Goal: Task Accomplishment & Management: Complete application form

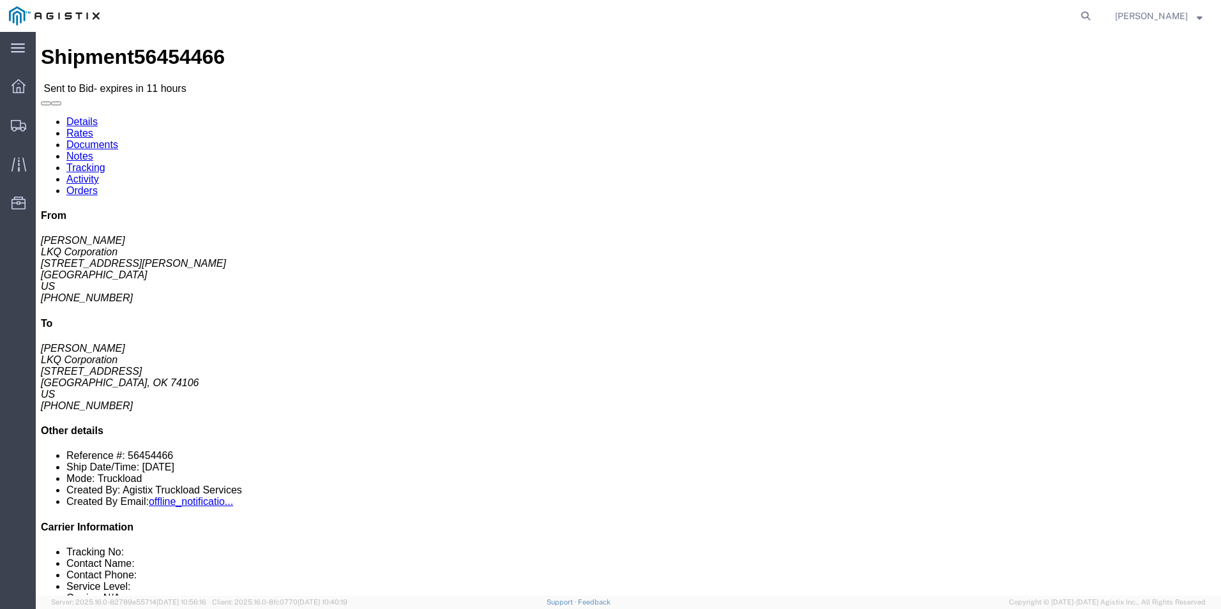
click link "Enter / Modify Bid"
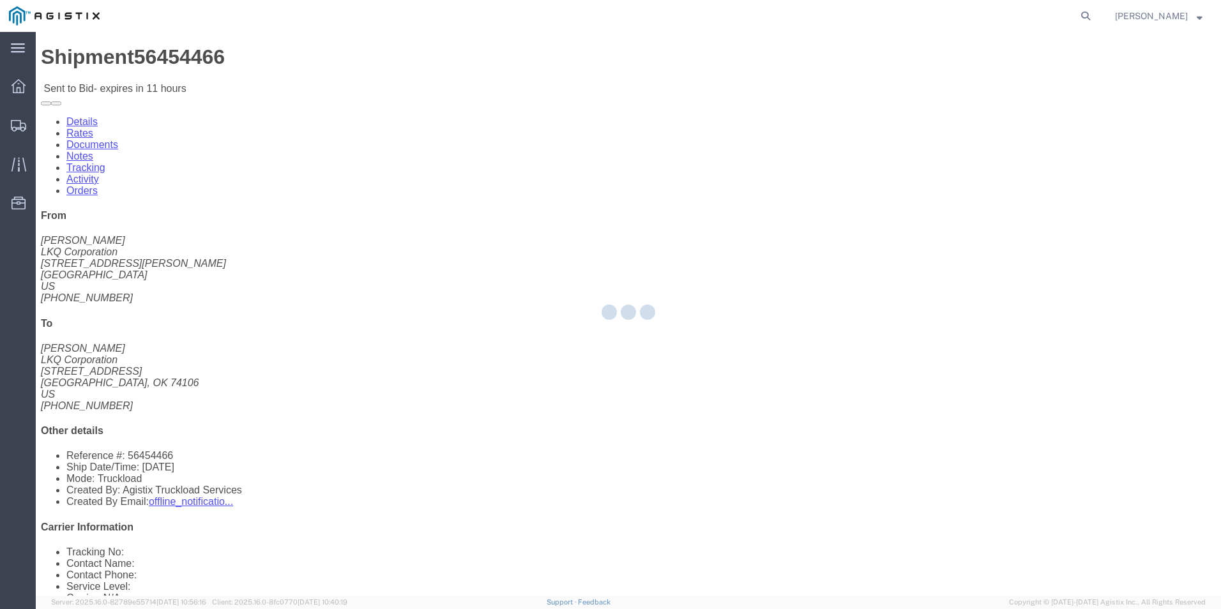
select select "18393"
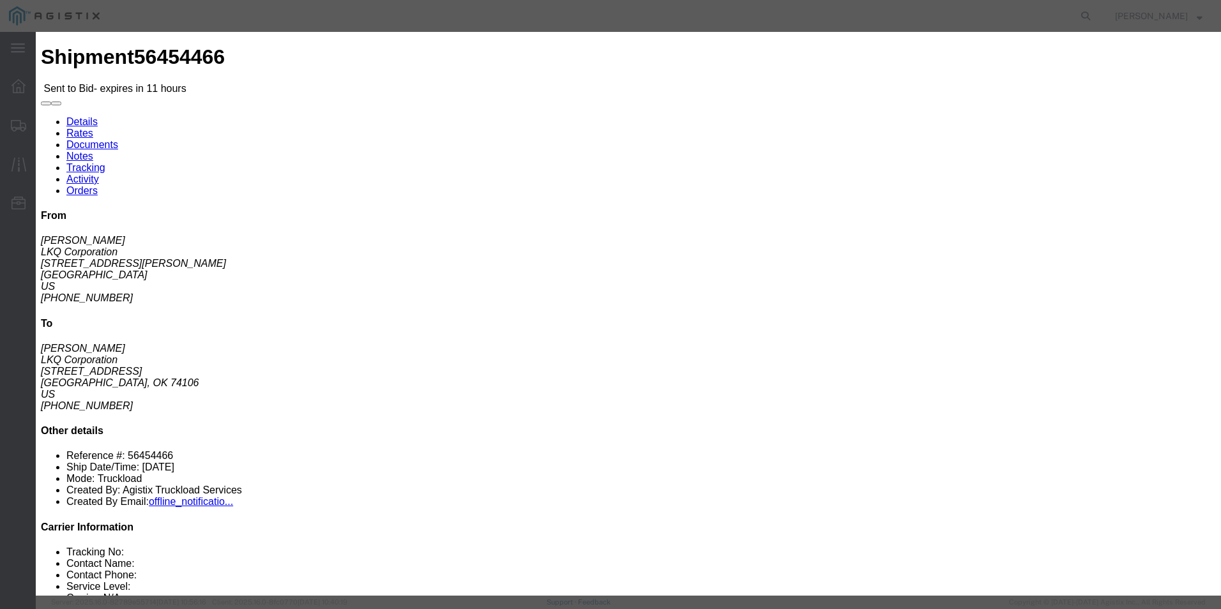
click select "Select Guaranteed Next Day Rail TL Standard 3 - 5 Day"
click input "text"
click div "Bid Information Vendor Select ITS Logistics Service Level Select Guaranteed Nex…"
click select "Select Guaranteed Next Day Rail TL Standard 3 - 5 Day"
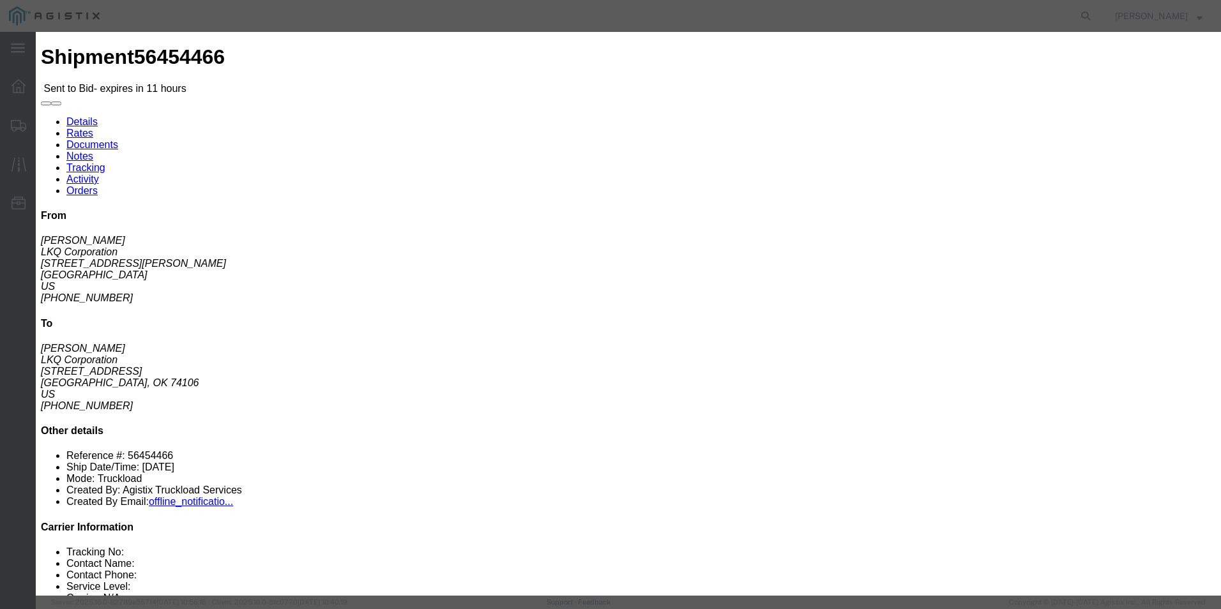
select select "35343"
click select "Select Guaranteed Next Day Rail TL Standard 3 - 5 Day"
click input "text"
type input "ITS BID"
click select "Select Air Less than Truckload Multi-Leg Ocean Freight Rail Small Parcel Truckl…"
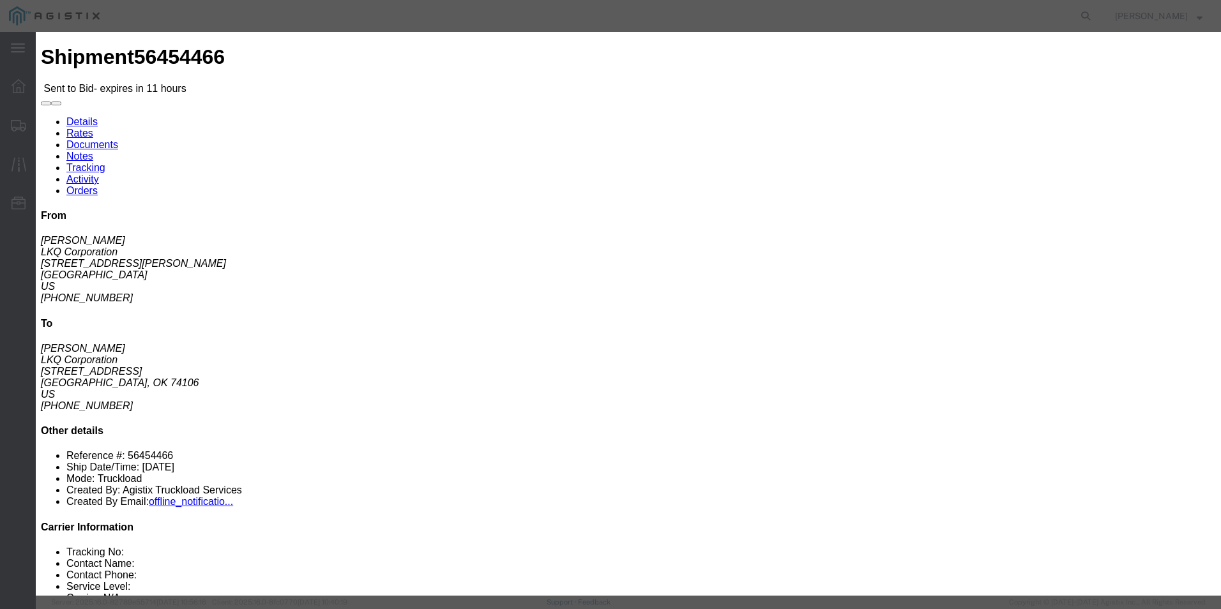
select select "TL"
click select "Select Air Less than Truckload Multi-Leg Ocean Freight Rail Small Parcel Truckl…"
click input "number"
type input "1805"
click button "Submit"
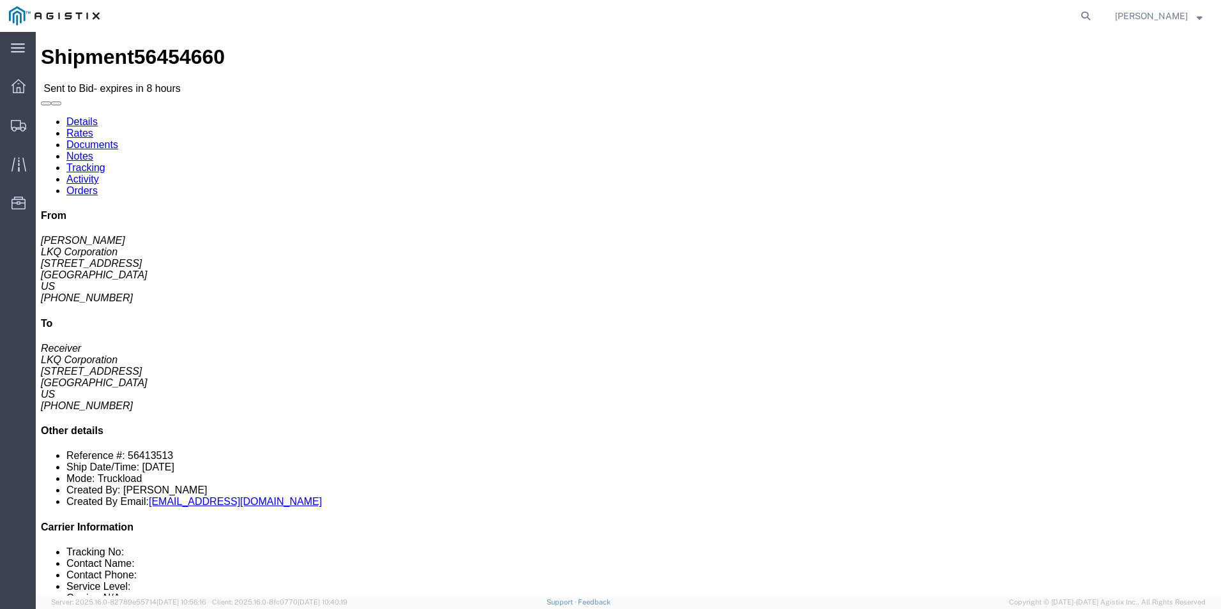
click link "Enter / Modify Bid"
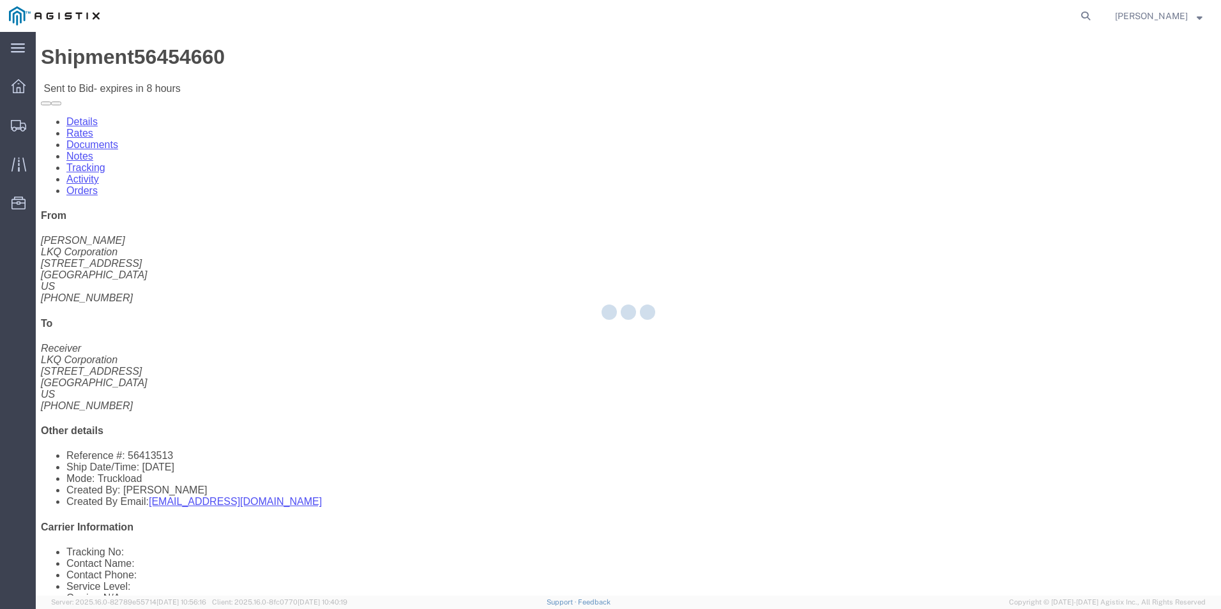
select select "18393"
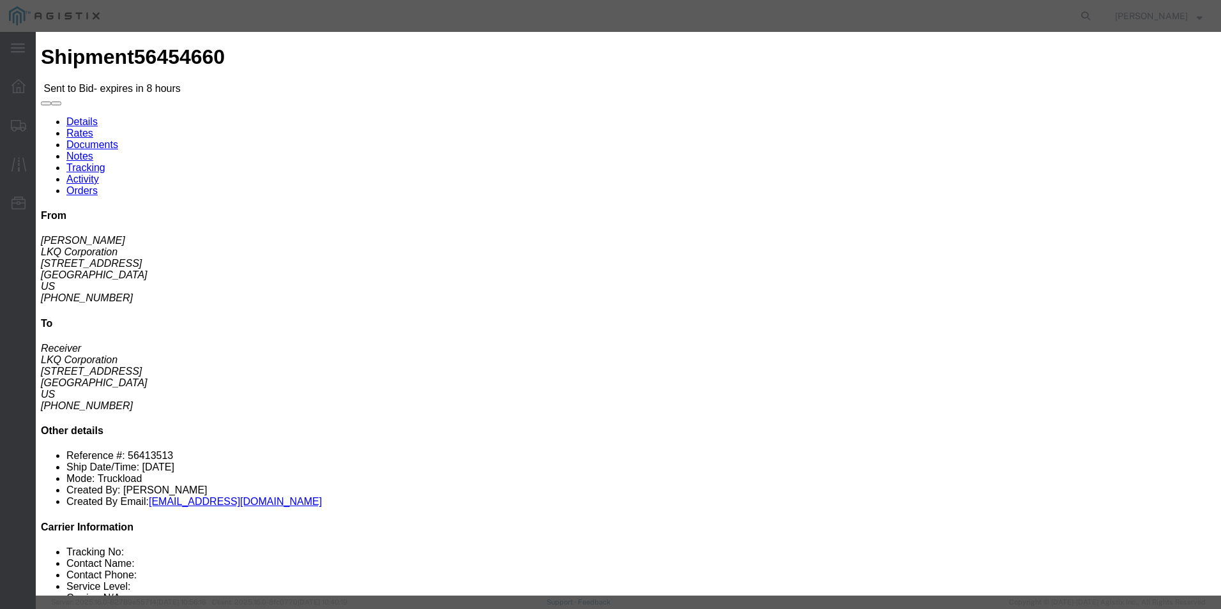
click select "Select Guaranteed Next Day Rail TL Standard 3 - 5 Day"
select select "35343"
click select "Select Guaranteed Next Day Rail TL Standard 3 - 5 Day"
click input "text"
type input "ITS BID"
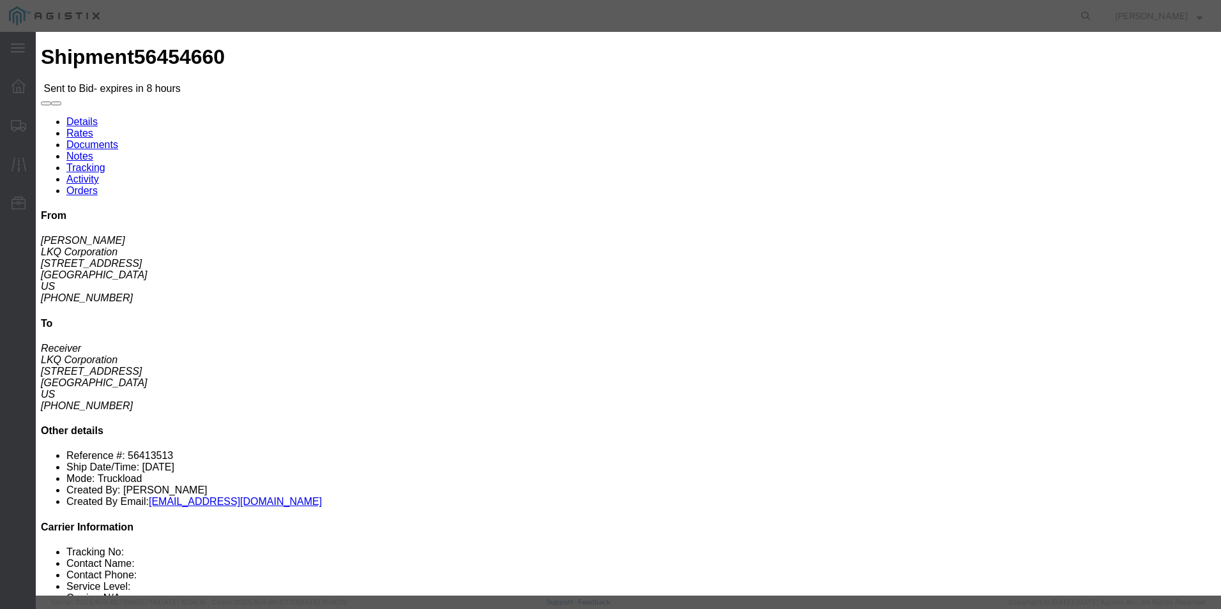
click select "Select Air Less than Truckload Multi-Leg Ocean Freight Rail Small Parcel Truckl…"
select select "TL"
click select "Select Air Less than Truckload Multi-Leg Ocean Freight Rail Small Parcel Truckl…"
click input "number"
type input "2102"
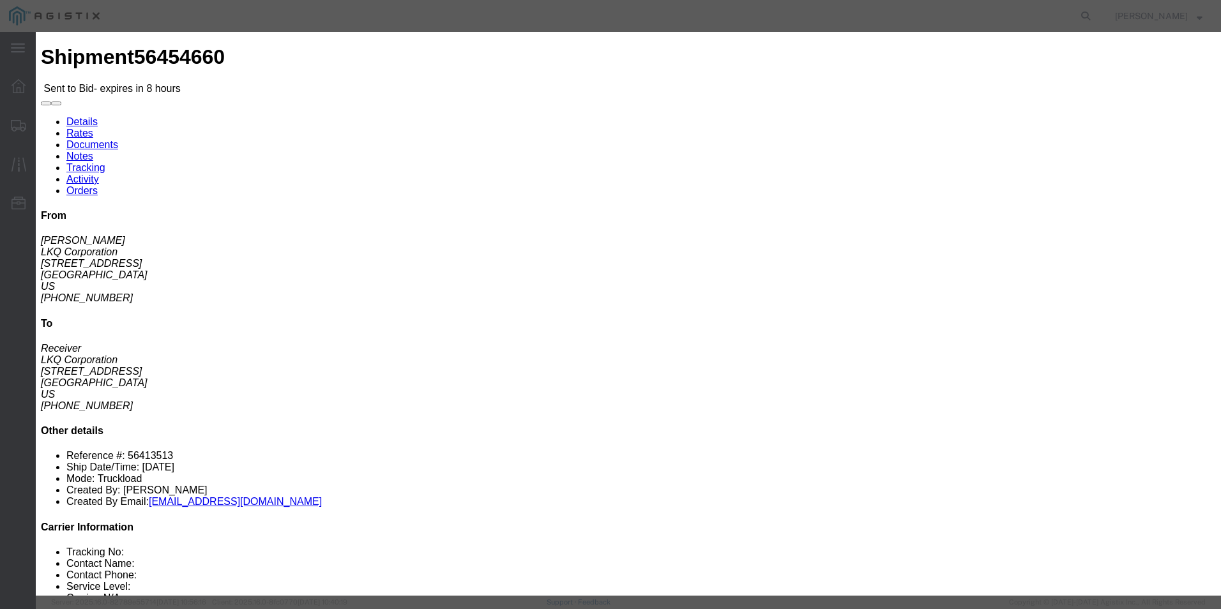
click button "Submit"
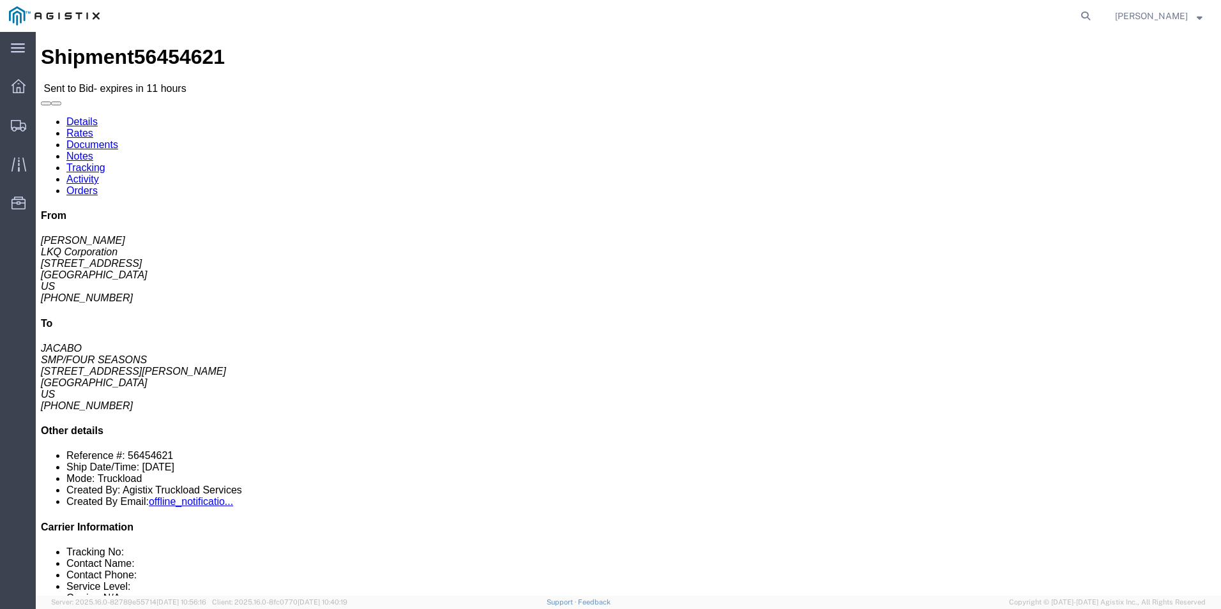
click button "button"
